Goal: Find specific page/section: Find specific page/section

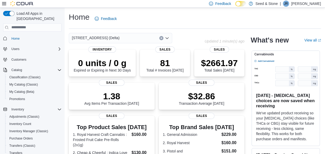
click at [123, 39] on div "[STREET_ADDRESS] (Delta)" at bounding box center [120, 38] width 103 height 10
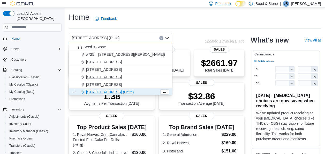
click at [119, 75] on span "[STREET_ADDRESS]" at bounding box center [104, 76] width 36 height 5
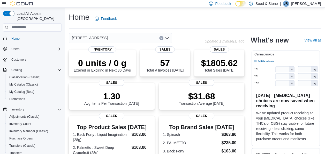
click at [131, 38] on div "[STREET_ADDRESS]" at bounding box center [120, 38] width 103 height 10
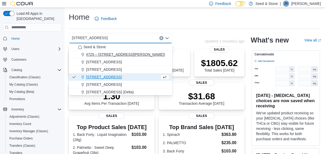
click at [125, 53] on span "#725 – [STREET_ADDRESS][PERSON_NAME])" at bounding box center [125, 54] width 79 height 5
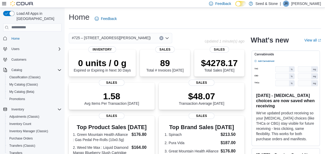
click at [127, 38] on span "#725 – [STREET_ADDRESS][PERSON_NAME])" at bounding box center [111, 38] width 79 height 6
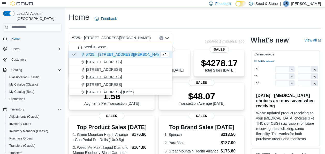
click at [122, 74] on span "[STREET_ADDRESS]" at bounding box center [104, 76] width 36 height 5
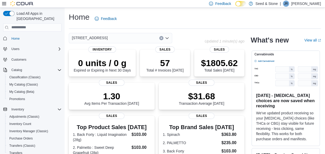
click at [134, 38] on div "[STREET_ADDRESS] (Coquitlam) Combo box. Selected. [STREET_ADDRESS]). Press Back…" at bounding box center [120, 38] width 103 height 10
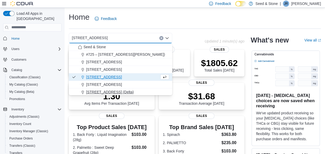
click at [123, 92] on span "[STREET_ADDRESS] (Delta)" at bounding box center [110, 91] width 48 height 5
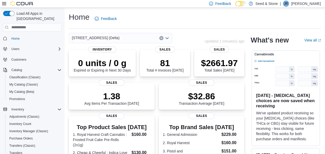
click at [192, 37] on div "[STREET_ADDRESS] (Delta)" at bounding box center [137, 38] width 136 height 10
